Goal: Information Seeking & Learning: Learn about a topic

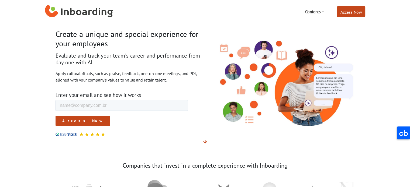
click at [164, 52] on div "Create a unique and special experience for your employees Evaluate and track yo…" at bounding box center [129, 83] width 154 height 107
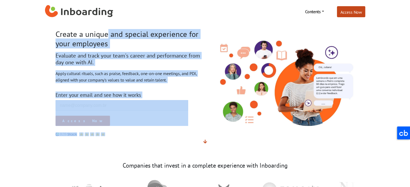
drag, startPoint x: 58, startPoint y: 33, endPoint x: 217, endPoint y: 38, distance: 159.2
click at [217, 38] on div "Create a unique and special experience for your employees Evaluate and track yo…" at bounding box center [205, 79] width 307 height 113
drag, startPoint x: 242, startPoint y: 55, endPoint x: 124, endPoint y: 77, distance: 119.9
click at [242, 56] on img at bounding box center [282, 80] width 146 height 98
click at [63, 73] on font "Apply cultural rituals, such as praise, feedback, one-on-one meetings, and PDI,…" at bounding box center [126, 77] width 141 height 12
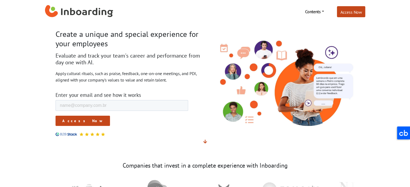
drag, startPoint x: 42, startPoint y: 63, endPoint x: 98, endPoint y: 63, distance: 56.4
click at [98, 63] on section "Create a unique and special experience for your employees Evaluate and track yo…" at bounding box center [205, 87] width 410 height 128
click at [124, 61] on h2 "Evaluate and track your team's career and performance from day one with AI." at bounding box center [129, 59] width 146 height 13
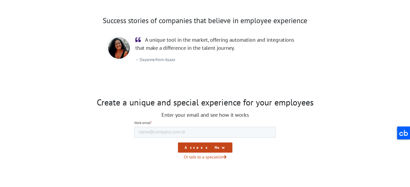
scroll to position [879, 0]
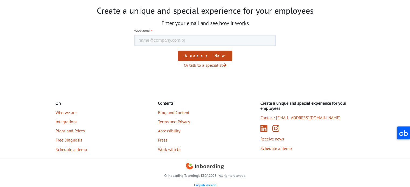
click at [221, 81] on section "Create a unique and special experience for your employees Enter your email and …" at bounding box center [205, 39] width 410 height 95
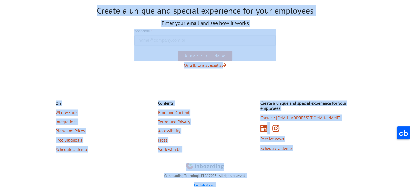
copy body "Contents Blog Articles to create a unique and special experience E-books Create…"
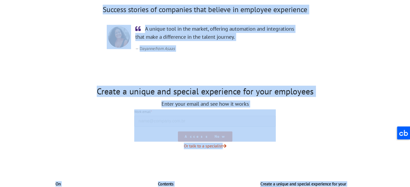
drag, startPoint x: 311, startPoint y: 94, endPoint x: 307, endPoint y: 101, distance: 7.8
click at [311, 94] on font "Create a unique and special experience for your employees" at bounding box center [205, 91] width 217 height 11
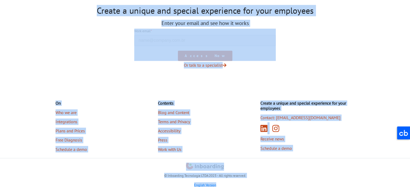
click at [63, 103] on h4 "On" at bounding box center [90, 103] width 69 height 5
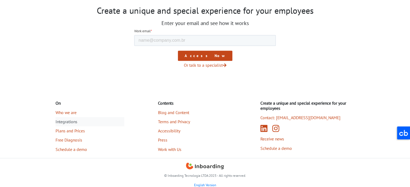
click at [73, 122] on font "Integrations" at bounding box center [67, 121] width 22 height 5
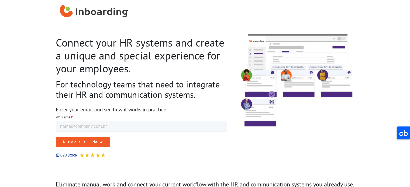
drag, startPoint x: 50, startPoint y: 40, endPoint x: 81, endPoint y: 69, distance: 42.2
click at [81, 69] on section "Connect your HR systems and create a unique and special experience for your emp…" at bounding box center [205, 97] width 410 height 139
drag, startPoint x: 111, startPoint y: 75, endPoint x: 100, endPoint y: 86, distance: 15.8
click at [111, 75] on font "Connect your HR systems and create a unique and special experience for your emp…" at bounding box center [140, 56] width 169 height 40
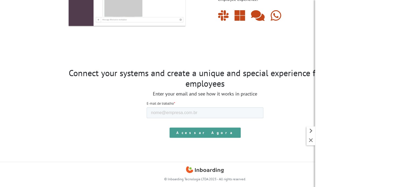
scroll to position [477, 0]
click at [314, 140] on button at bounding box center [311, 141] width 9 height 9
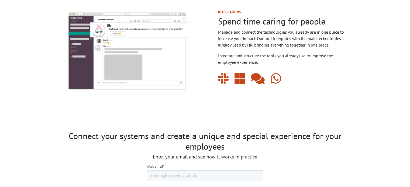
scroll to position [405, 0]
